Goal: Task Accomplishment & Management: Manage account settings

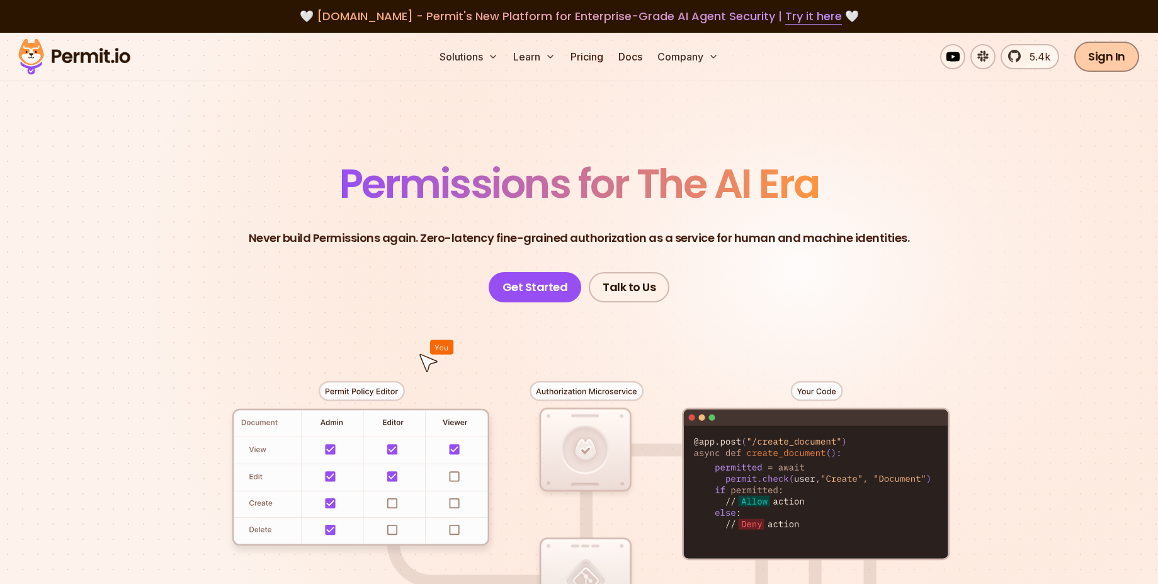
click at [1128, 62] on link "Sign In" at bounding box center [1107, 57] width 65 height 30
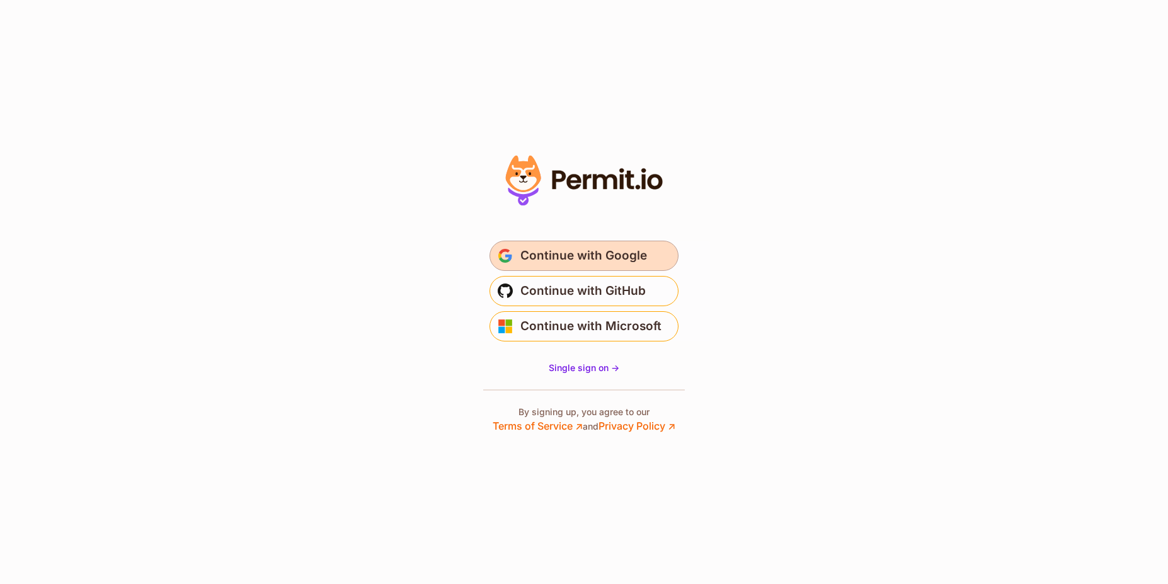
click at [631, 261] on span "Continue with Google" at bounding box center [583, 256] width 127 height 20
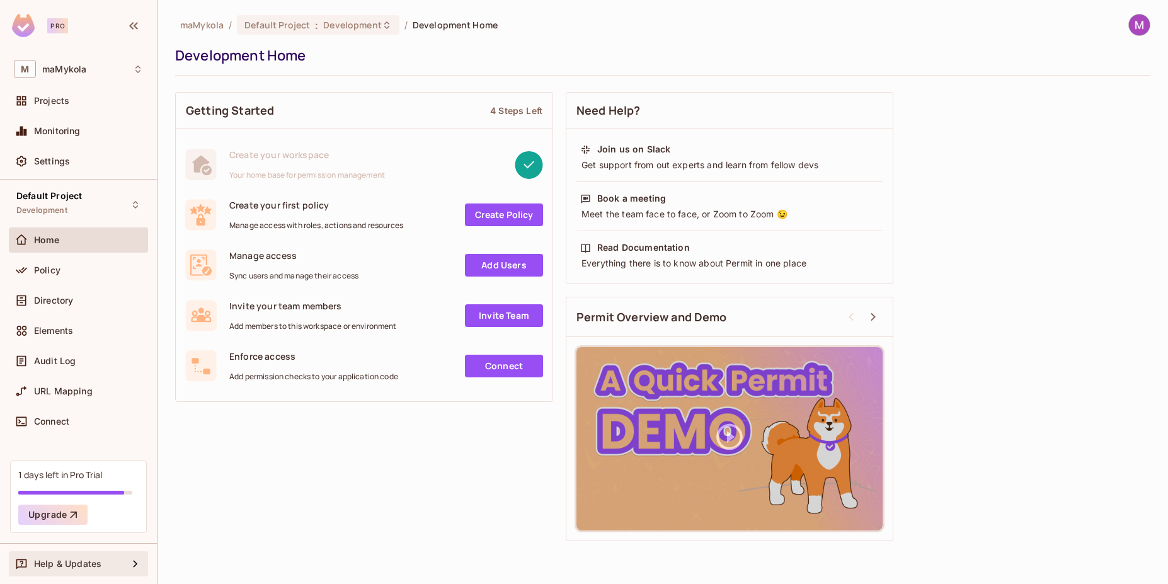
click at [97, 559] on span "Help & Updates" at bounding box center [67, 564] width 67 height 10
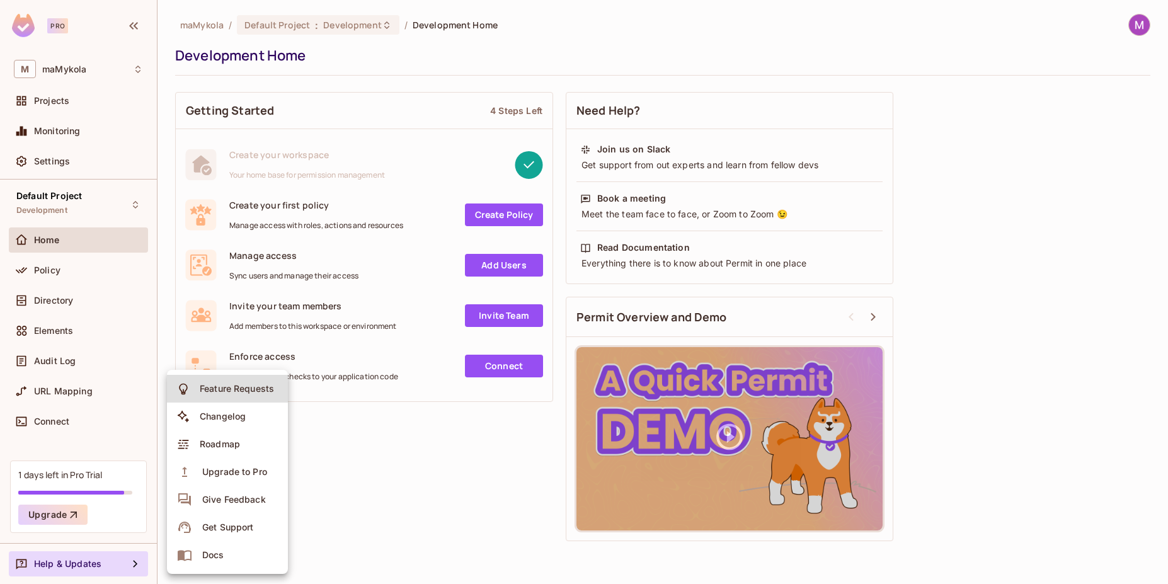
click at [206, 557] on div "Docs" at bounding box center [213, 555] width 22 height 13
